Goal: Information Seeking & Learning: Learn about a topic

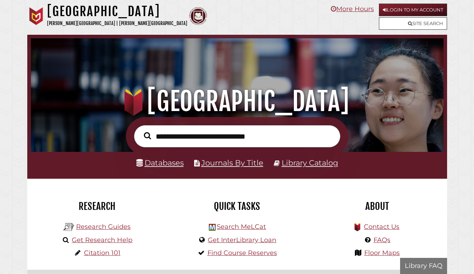
scroll to position [136, 409]
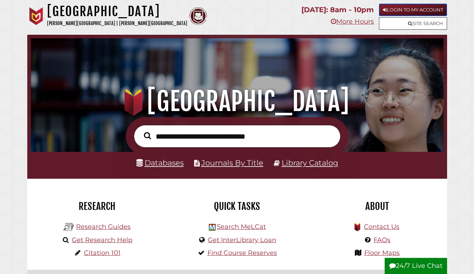
click at [428, 9] on link "Login to My Account" at bounding box center [413, 10] width 68 height 13
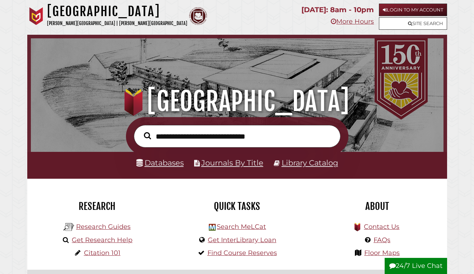
scroll to position [136, 409]
type input "**********"
click at [140, 131] on button "Search" at bounding box center [147, 136] width 14 height 11
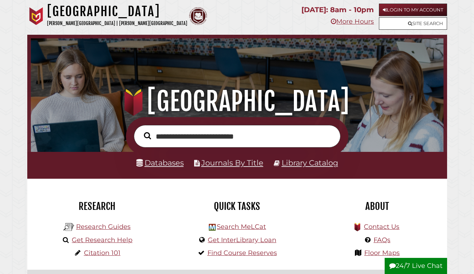
scroll to position [136, 409]
click at [150, 166] on link "Databases" at bounding box center [159, 163] width 47 height 9
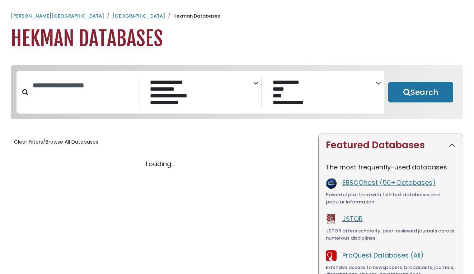
select select "Database Subject Filter"
select select "Database Vendors Filter"
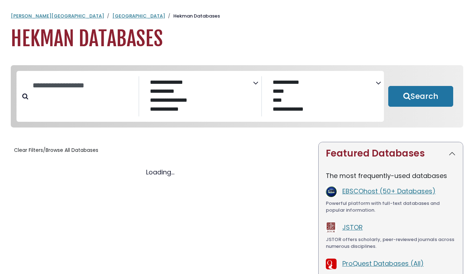
select select "Database Subject Filter"
select select "Database Vendors Filter"
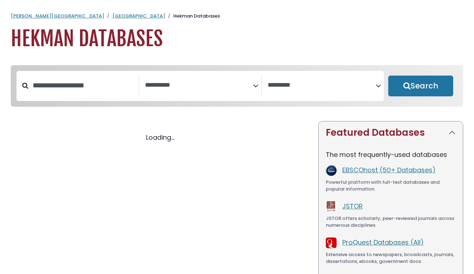
select select "Database Subject Filter"
select select "Database Vendors Filter"
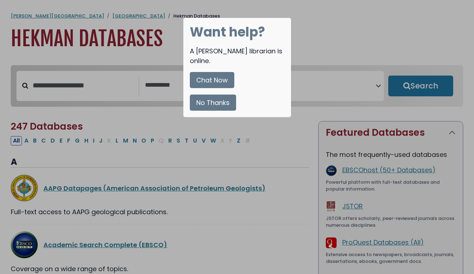
click at [206, 95] on button "No Thanks" at bounding box center [213, 103] width 46 height 16
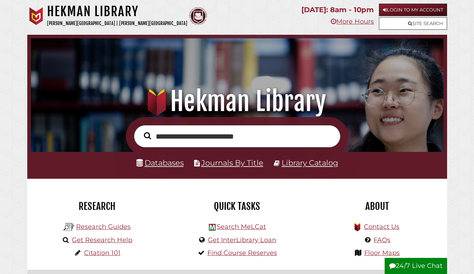
scroll to position [136, 409]
drag, startPoint x: 272, startPoint y: 143, endPoint x: 157, endPoint y: 138, distance: 114.9
click at [157, 138] on input "**********" at bounding box center [237, 136] width 207 height 23
type input "**********"
click at [140, 131] on button "Search" at bounding box center [147, 136] width 14 height 11
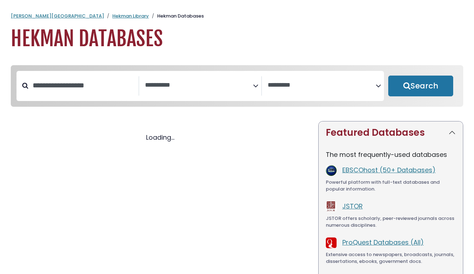
select select "Database Subject Filter"
select select "Database Vendors Filter"
select select "Database Subject Filter"
select select "Database Vendors Filter"
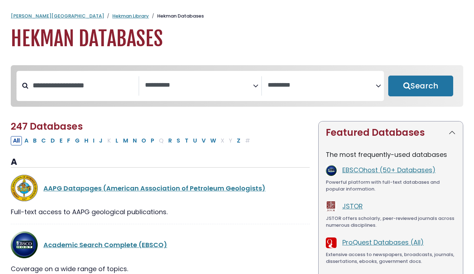
scroll to position [14, 0]
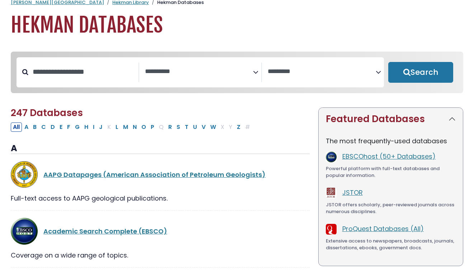
click at [194, 73] on textarea "Search" at bounding box center [199, 72] width 108 height 8
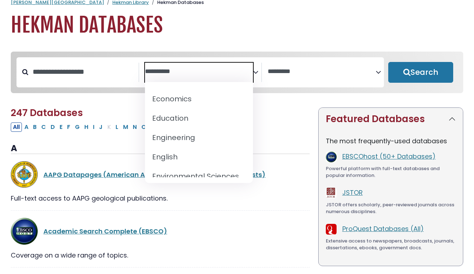
scroll to position [245, 0]
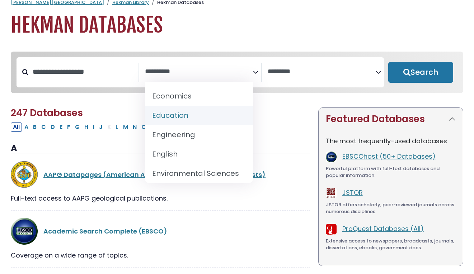
select select "*****"
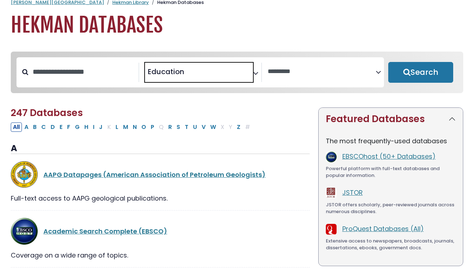
click at [287, 74] on textarea "Search" at bounding box center [322, 72] width 108 height 8
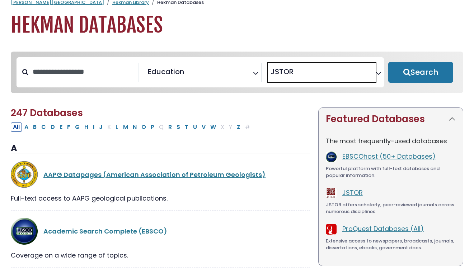
scroll to position [36, 0]
click at [337, 73] on span "× JSTOR" at bounding box center [322, 72] width 108 height 19
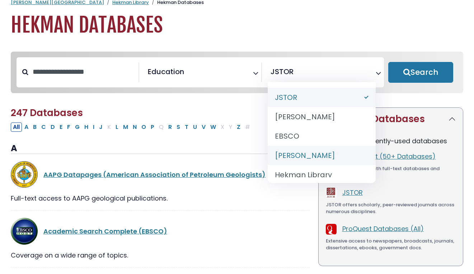
select select "******"
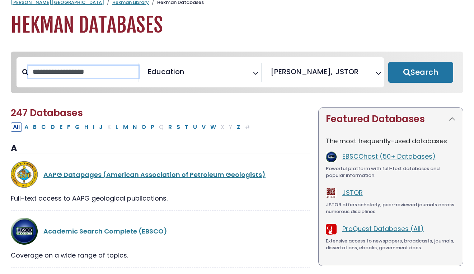
click at [86, 76] on input "Search database by title or keyword" at bounding box center [83, 72] width 110 height 12
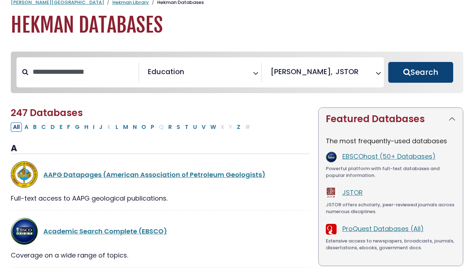
click at [394, 74] on button "Search" at bounding box center [420, 72] width 65 height 21
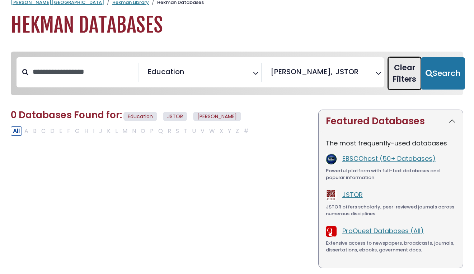
click at [406, 68] on button "Clear Filters" at bounding box center [404, 73] width 33 height 32
select select "Database Subject Filter"
select select "Database Vendors Filter"
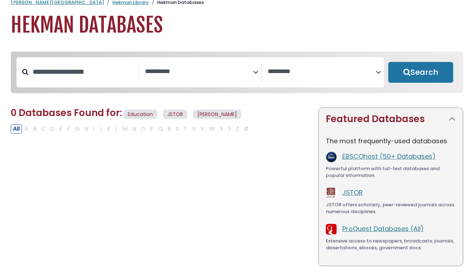
select select "Database Subject Filter"
select select "Database Vendors Filter"
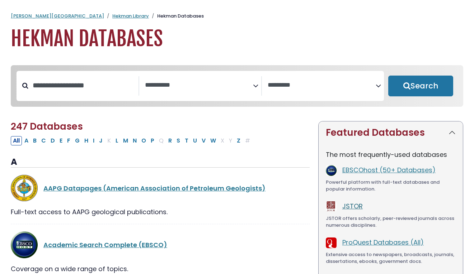
click at [350, 207] on link "JSTOR" at bounding box center [352, 206] width 20 height 9
